Goal: Navigation & Orientation: Find specific page/section

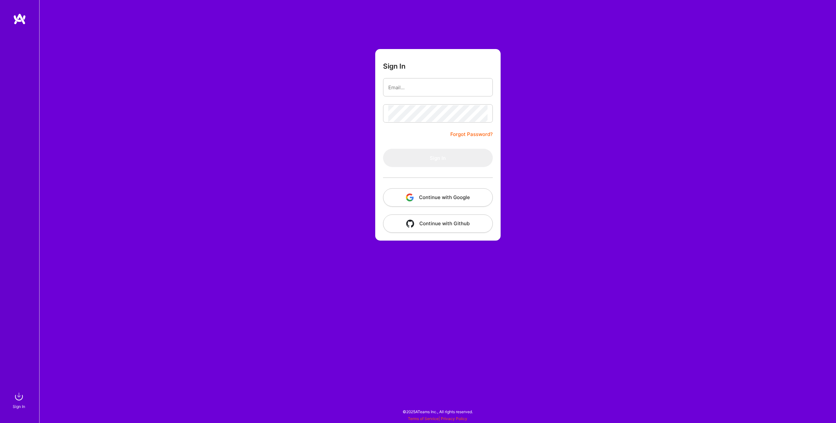
type input "[PERSON_NAME][EMAIL_ADDRESS][DOMAIN_NAME]"
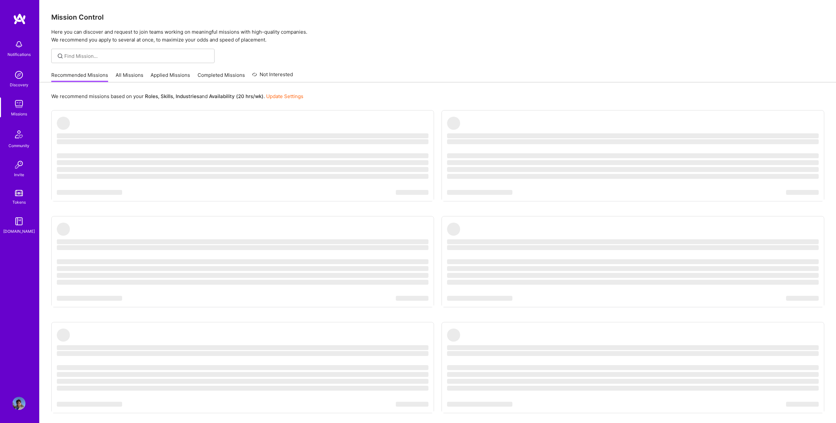
click at [132, 73] on link "All Missions" at bounding box center [130, 77] width 28 height 11
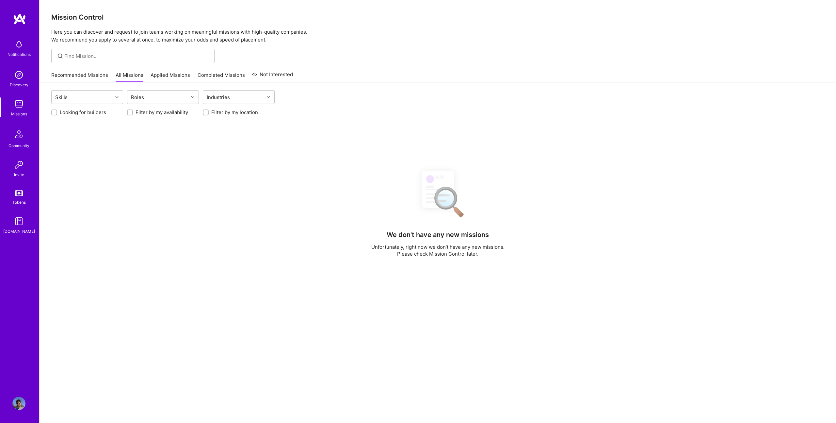
click at [99, 73] on link "Recommended Missions" at bounding box center [79, 77] width 57 height 11
